Goal: Find specific page/section: Find specific page/section

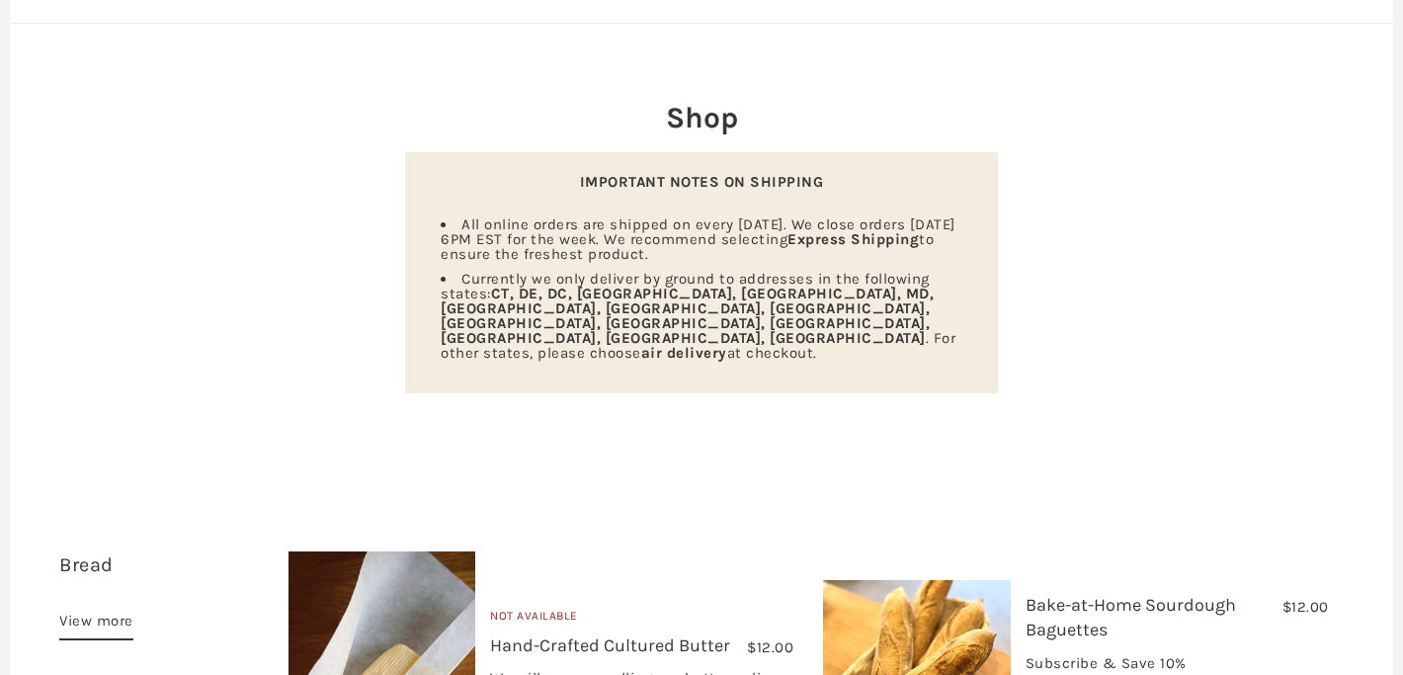
scroll to position [193, 0]
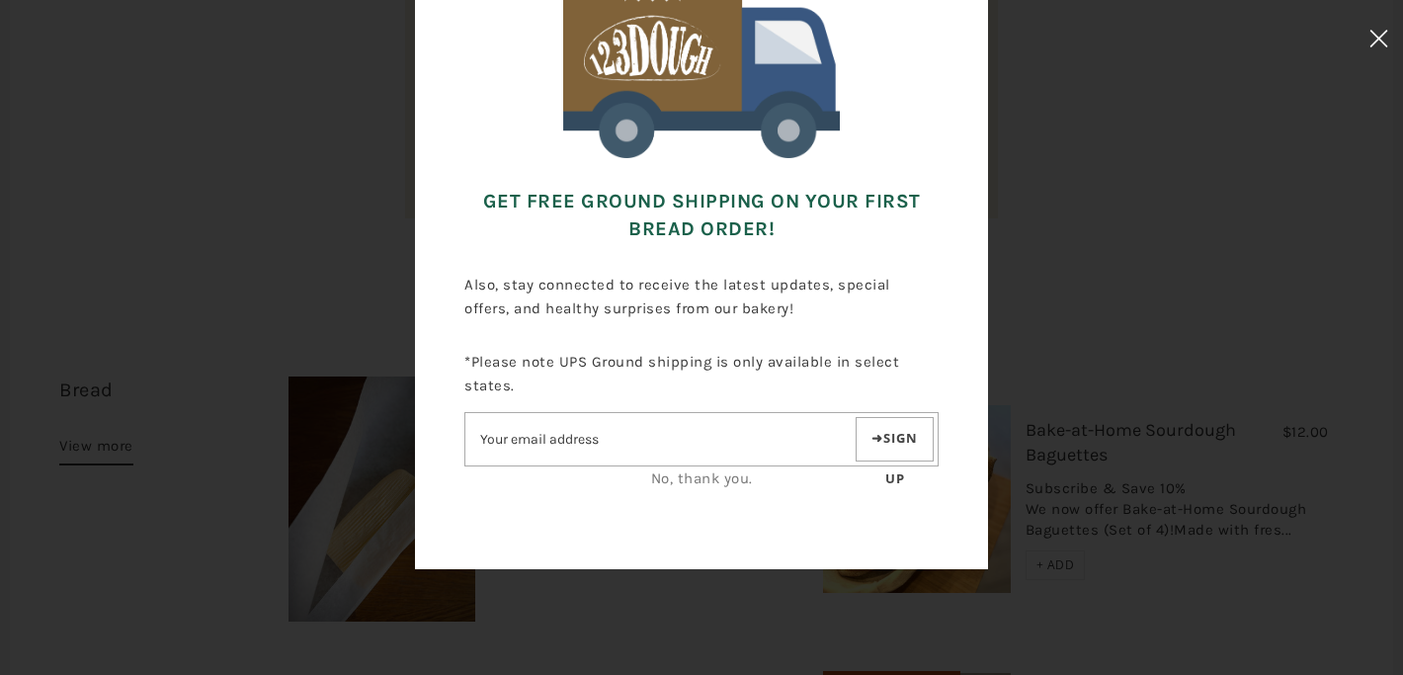
click at [1380, 48] on button at bounding box center [1378, 41] width 48 height 83
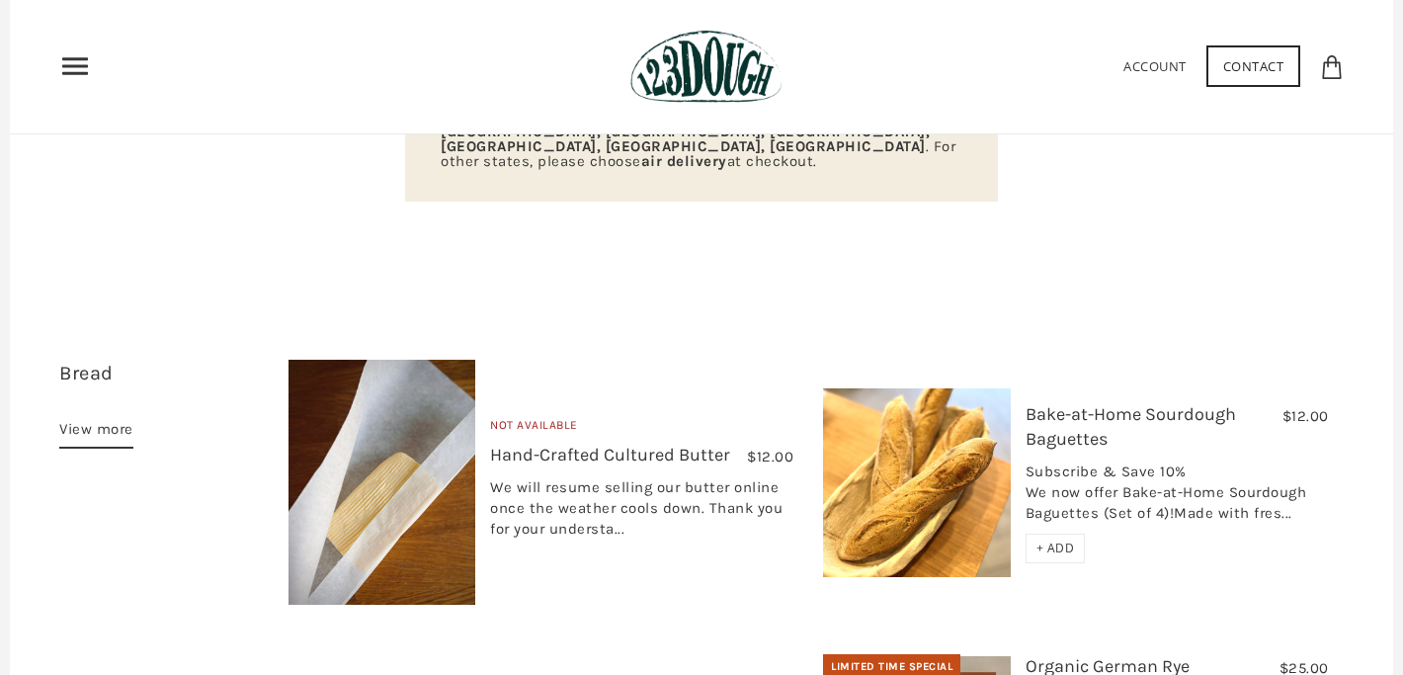
scroll to position [0, 0]
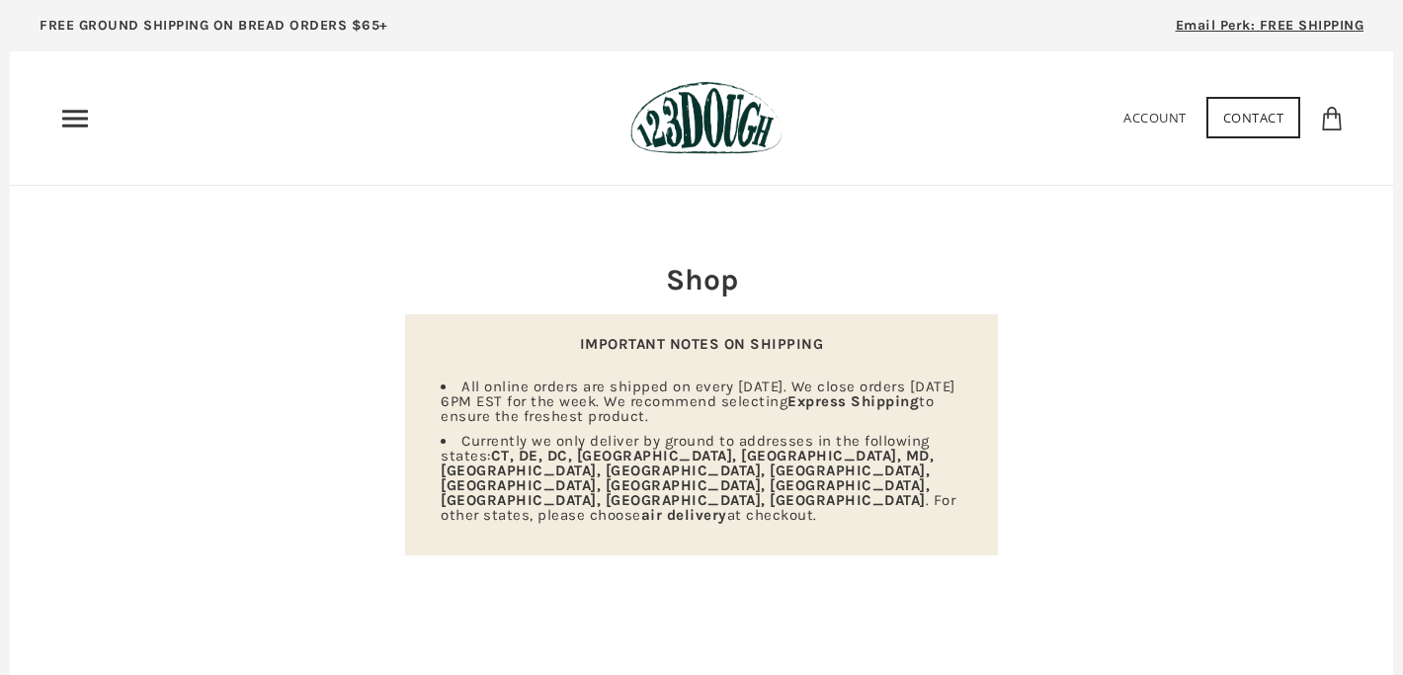
click at [77, 133] on icon "Primary" at bounding box center [75, 119] width 32 height 32
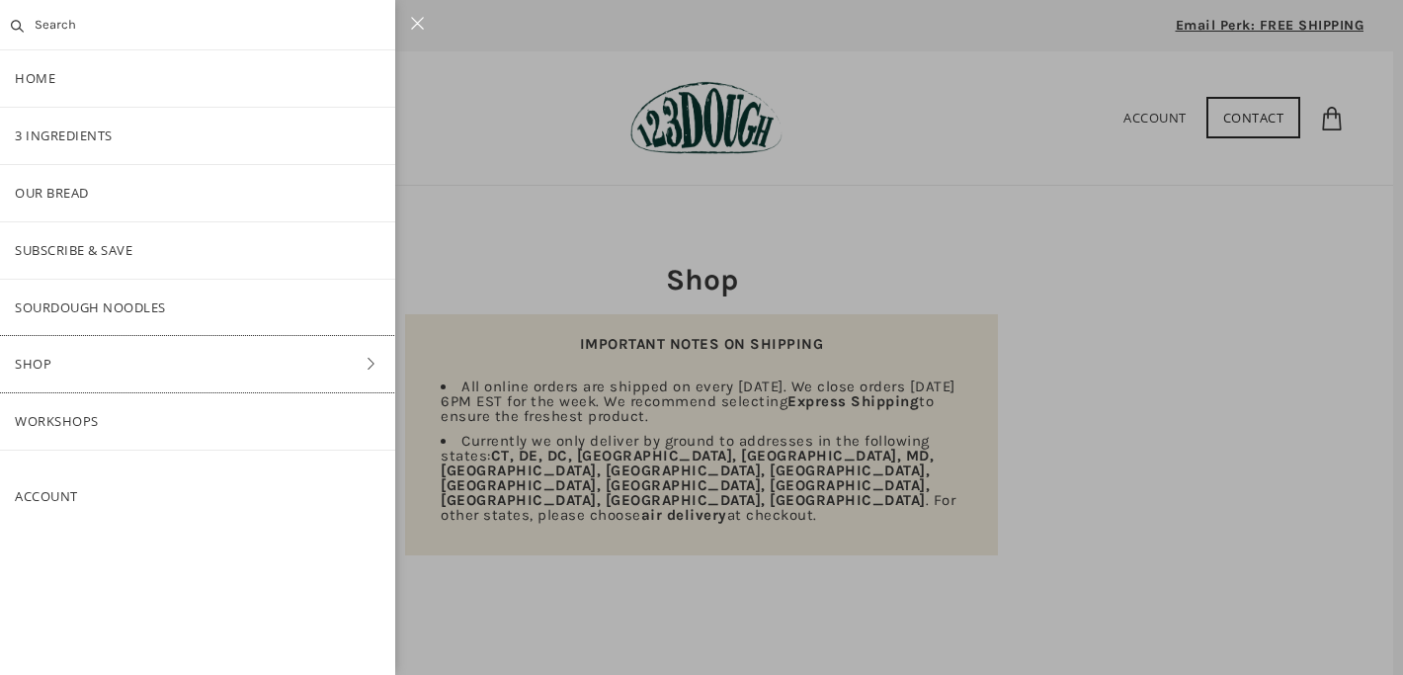
click at [85, 370] on link "Shop" at bounding box center [197, 364] width 395 height 56
click at [95, 359] on link "Baking" at bounding box center [197, 364] width 395 height 56
click at [21, 337] on link "Baking" at bounding box center [197, 364] width 395 height 56
click at [121, 206] on link "ALL" at bounding box center [197, 193] width 395 height 56
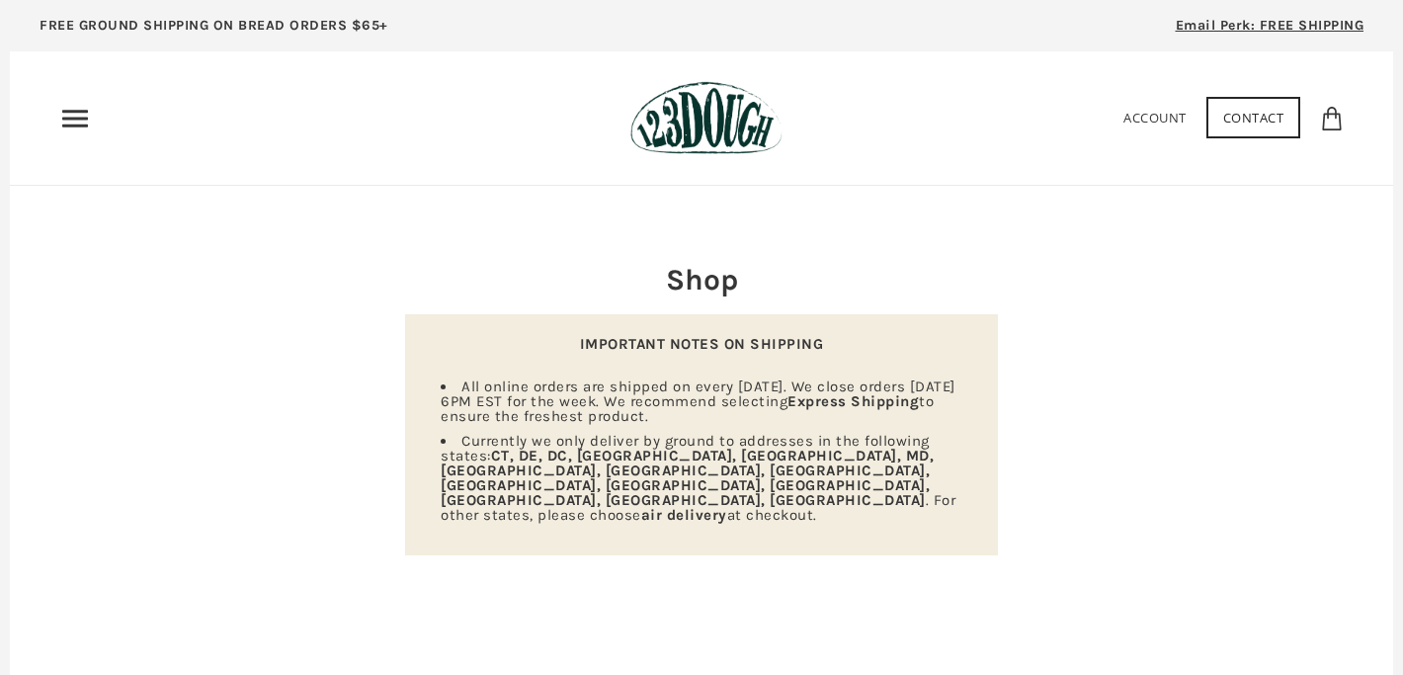
click at [76, 126] on icon "Primary" at bounding box center [75, 119] width 32 height 32
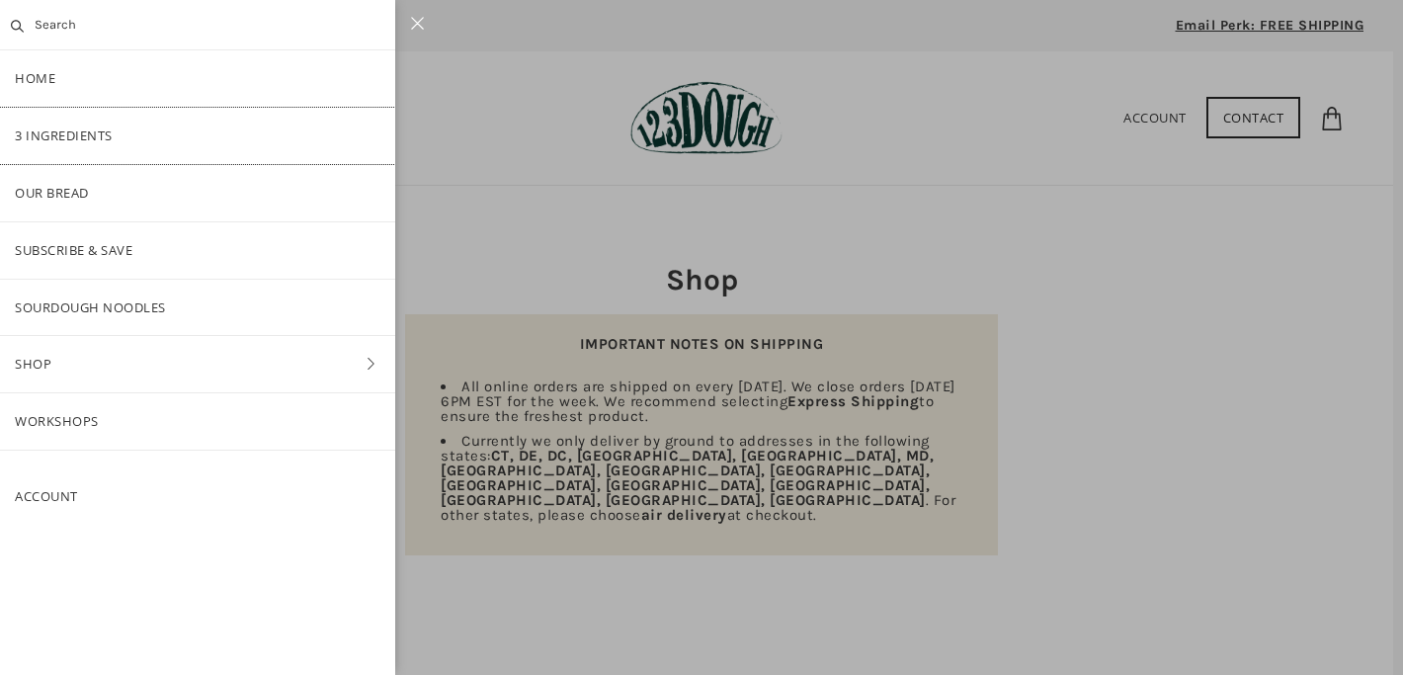
click at [77, 124] on link "3 Ingredients" at bounding box center [197, 136] width 395 height 56
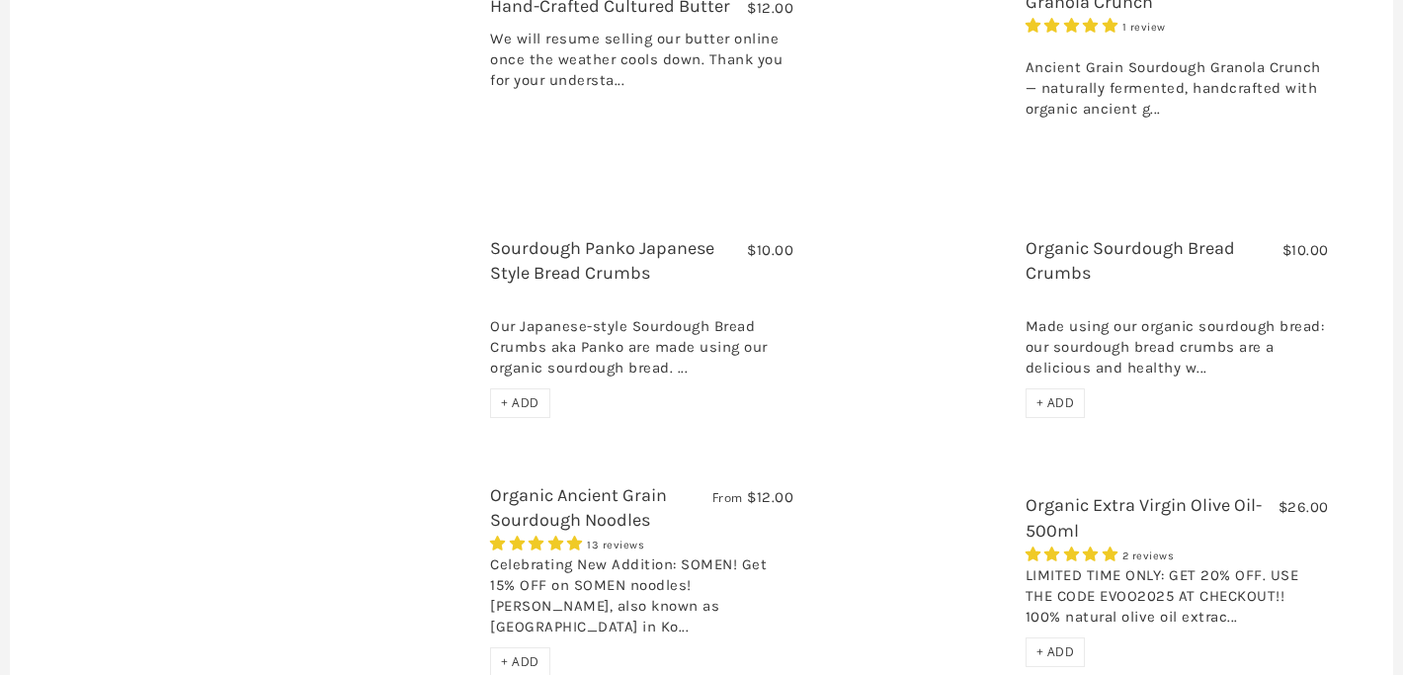
scroll to position [2275, 0]
